Goal: Navigation & Orientation: Find specific page/section

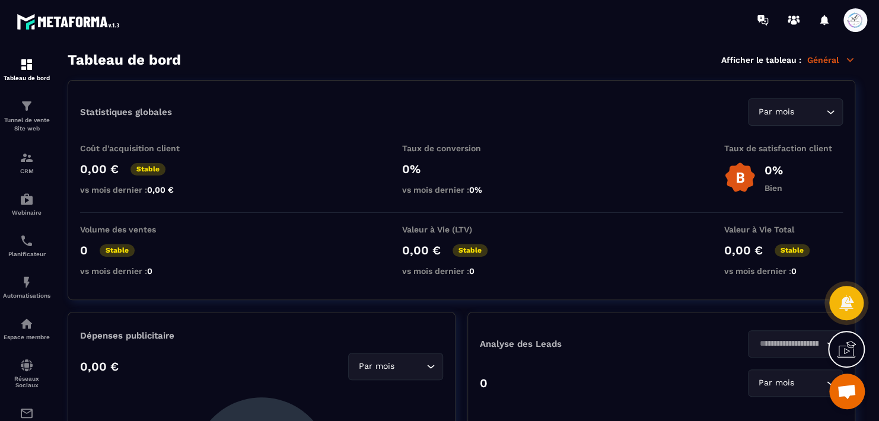
click at [849, 56] on icon at bounding box center [850, 60] width 11 height 11
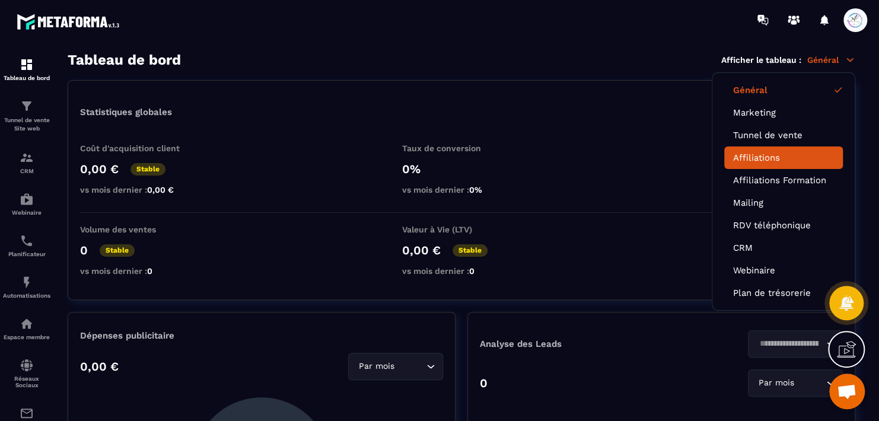
click at [763, 150] on li "Affiliations" at bounding box center [783, 158] width 119 height 23
click at [771, 154] on link "Affiliations" at bounding box center [783, 157] width 101 height 11
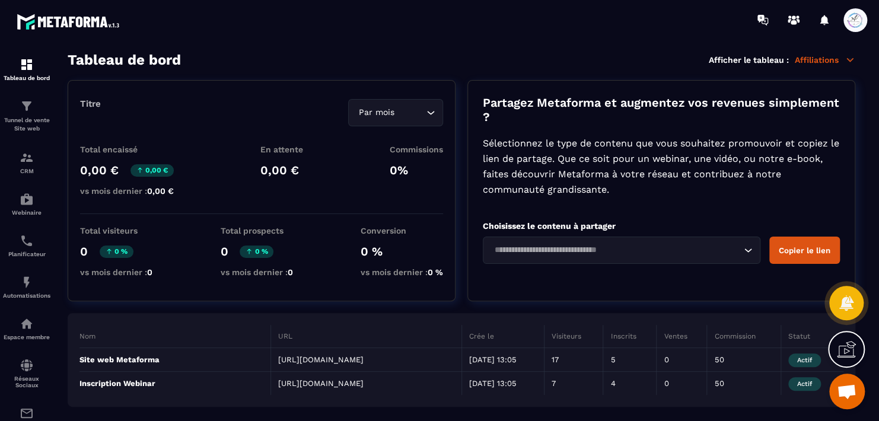
scroll to position [13, 0]
